Goal: Task Accomplishment & Management: Use online tool/utility

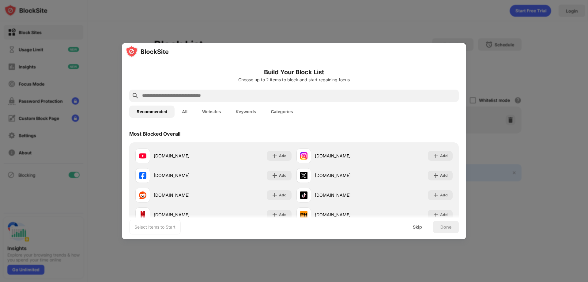
click at [545, 150] on div at bounding box center [294, 141] width 588 height 282
click at [352, 23] on div at bounding box center [294, 141] width 588 height 282
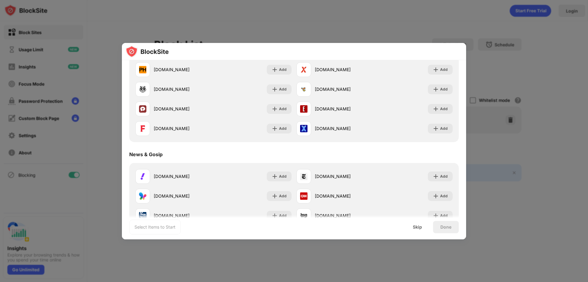
scroll to position [368, 0]
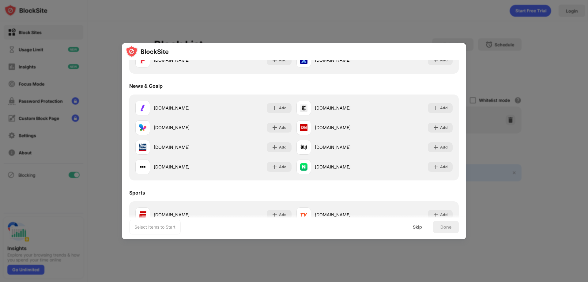
click at [500, 76] on div at bounding box center [294, 141] width 588 height 282
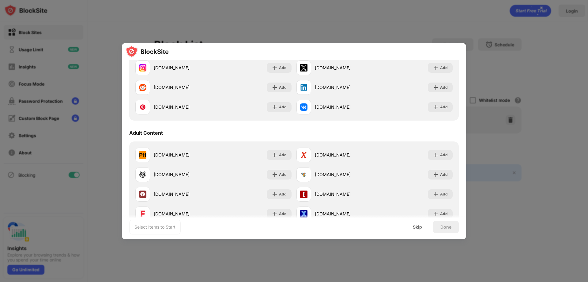
scroll to position [61, 0]
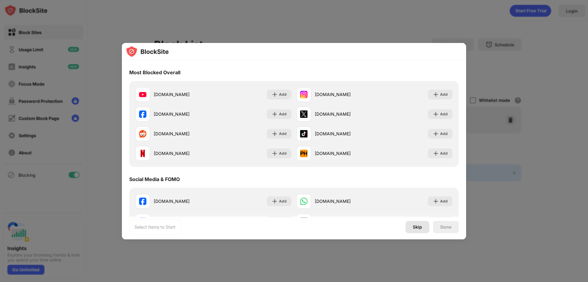
click at [422, 228] on div "Skip" at bounding box center [417, 226] width 9 height 5
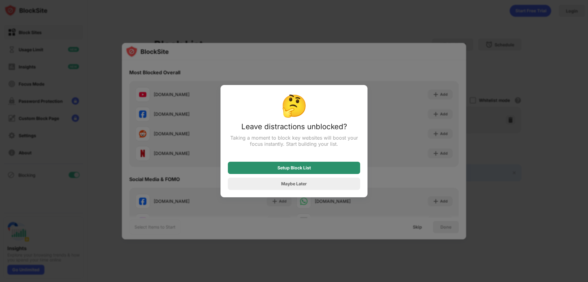
click at [304, 170] on div "Setup Block List" at bounding box center [294, 167] width 33 height 5
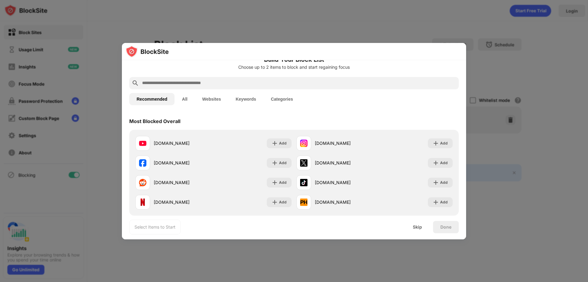
scroll to position [0, 0]
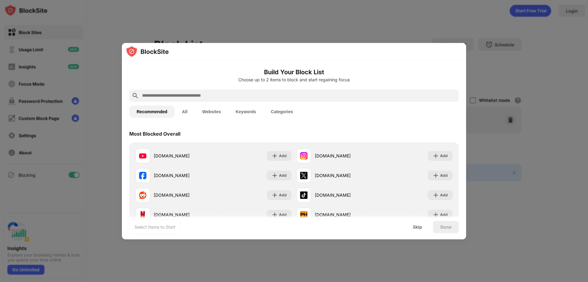
click at [212, 96] on input "text" at bounding box center [299, 95] width 315 height 7
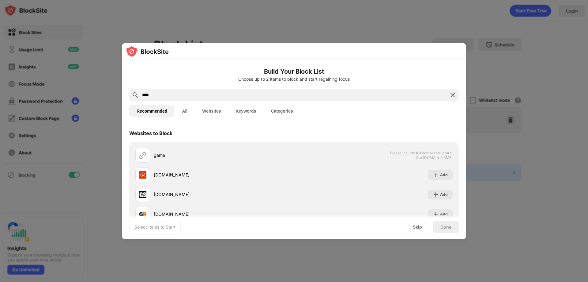
click at [138, 100] on div "****" at bounding box center [294, 95] width 330 height 12
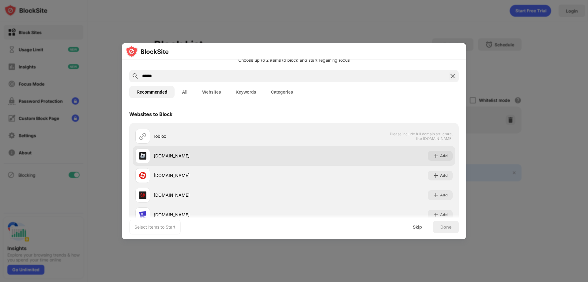
scroll to position [59, 0]
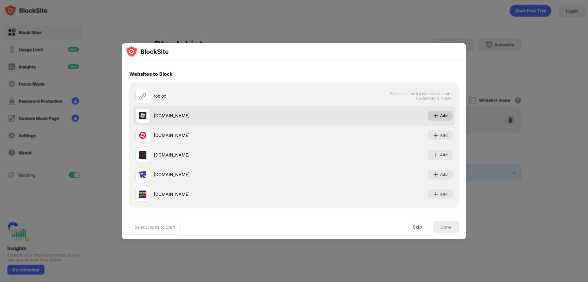
type input "******"
click at [436, 119] on div "Add" at bounding box center [440, 116] width 25 height 10
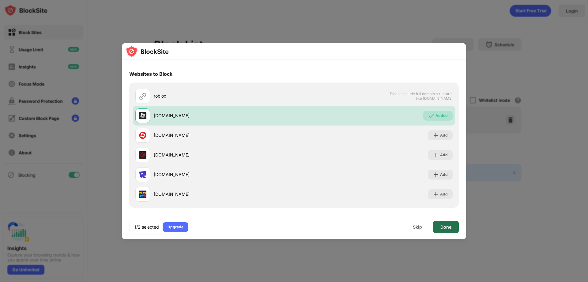
click at [446, 228] on div "Done" at bounding box center [446, 226] width 11 height 5
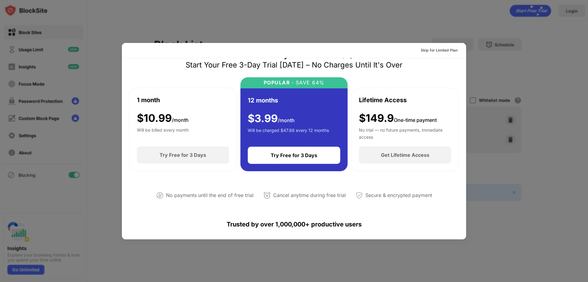
scroll to position [0, 0]
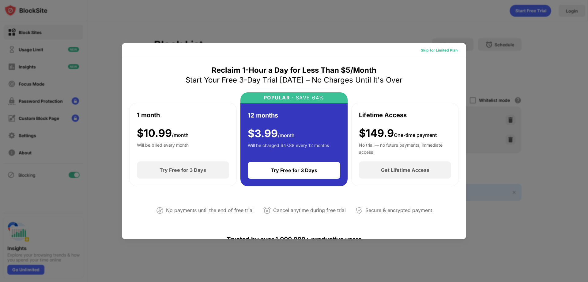
click at [432, 48] on div "Skip for Limited Plan" at bounding box center [439, 50] width 37 height 6
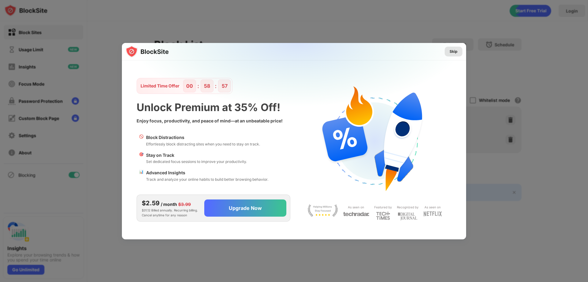
click at [454, 51] on div "Skip" at bounding box center [454, 51] width 8 height 6
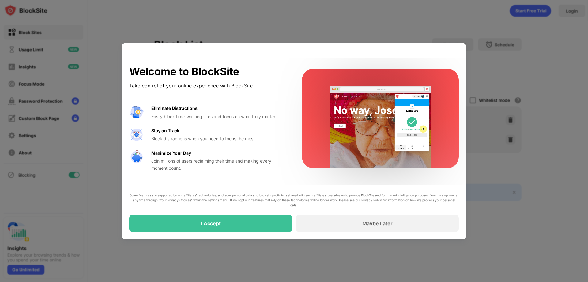
click at [192, 233] on div "Some features are supported by our affiliates’ technologies, and your personal …" at bounding box center [294, 212] width 344 height 54
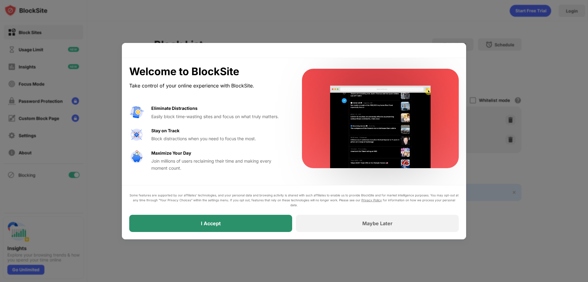
click at [197, 227] on div "I Accept" at bounding box center [210, 223] width 163 height 17
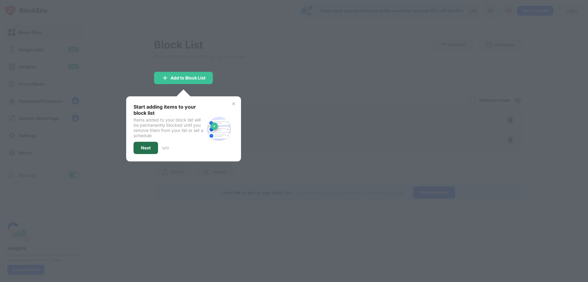
click at [154, 147] on div "Next" at bounding box center [146, 148] width 25 height 12
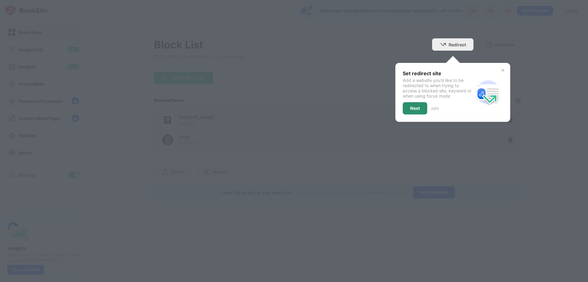
click at [418, 110] on div "Next" at bounding box center [415, 108] width 10 height 5
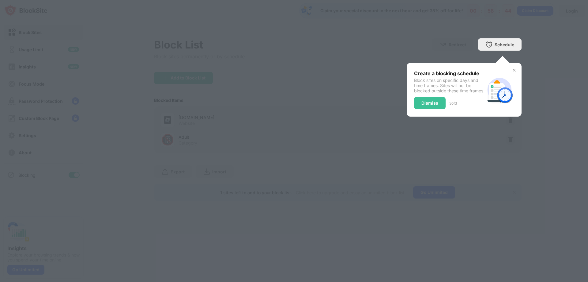
click at [516, 70] on img at bounding box center [514, 70] width 5 height 5
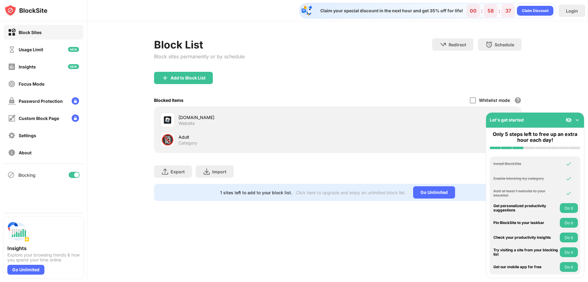
click at [578, 120] on img at bounding box center [578, 120] width 6 height 6
